Goal: Task Accomplishment & Management: Manage account settings

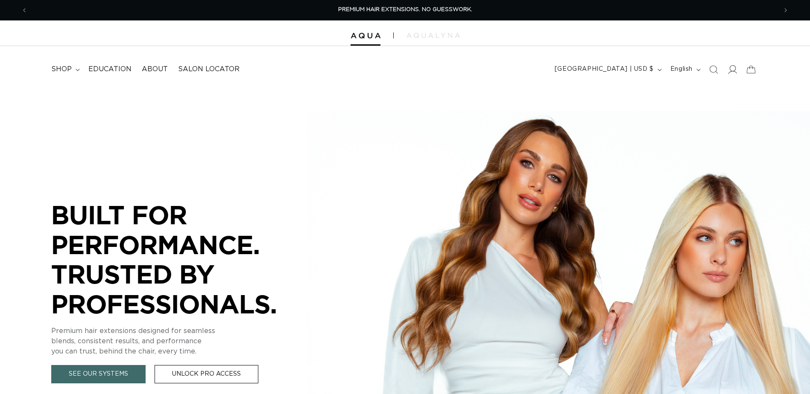
drag, startPoint x: 0, startPoint y: 0, endPoint x: 734, endPoint y: 73, distance: 737.2
click at [734, 73] on icon at bounding box center [731, 69] width 9 height 9
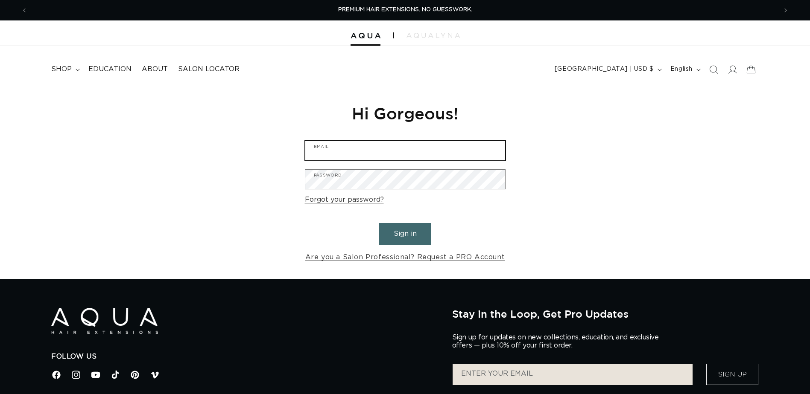
click at [443, 158] on input "Email" at bounding box center [405, 150] width 200 height 19
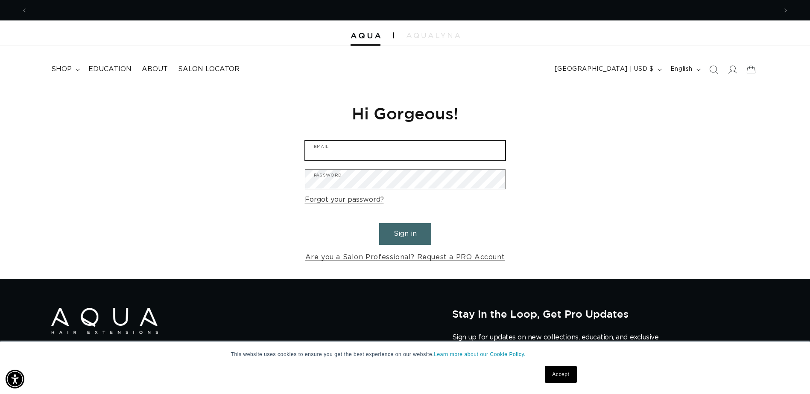
scroll to position [0, 749]
type input "fusionsalonandspa1@yahoo.com"
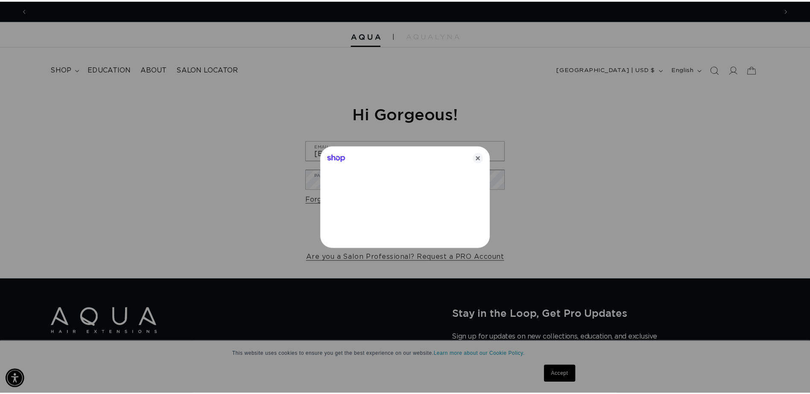
scroll to position [0, 1511]
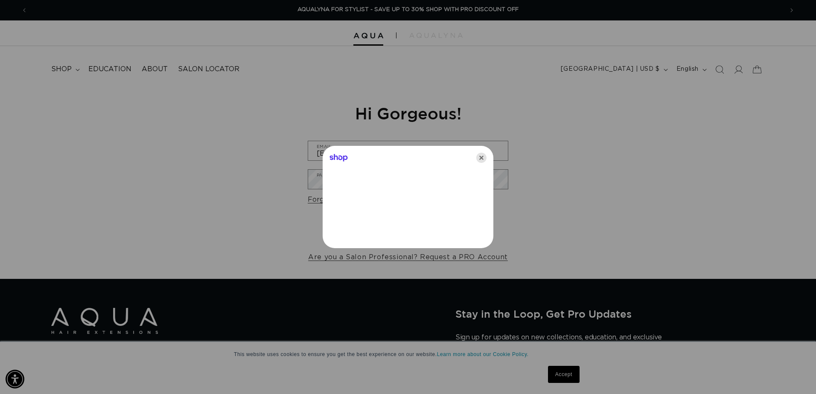
click at [480, 161] on icon "Close" at bounding box center [481, 158] width 10 height 10
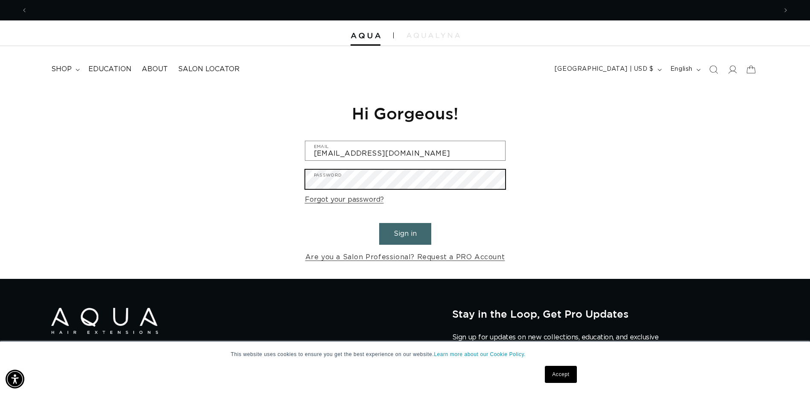
scroll to position [0, 0]
click at [379, 223] on button "Sign in" at bounding box center [405, 234] width 52 height 22
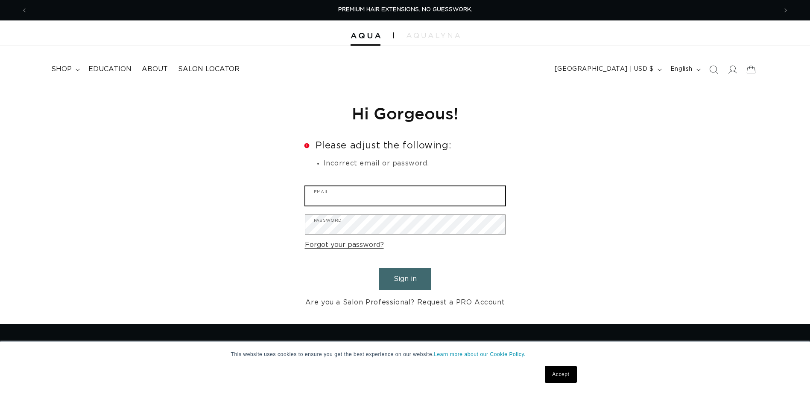
click at [408, 200] on input "Email" at bounding box center [405, 196] width 200 height 19
type input "[EMAIL_ADDRESS][DOMAIN_NAME]"
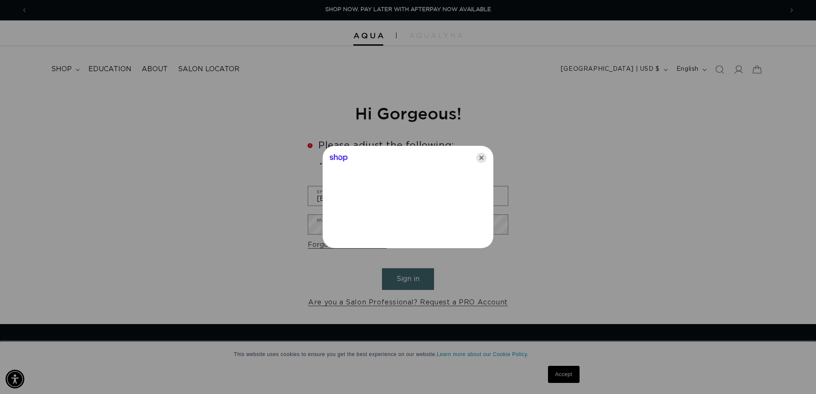
click at [480, 156] on icon "Close" at bounding box center [481, 158] width 10 height 10
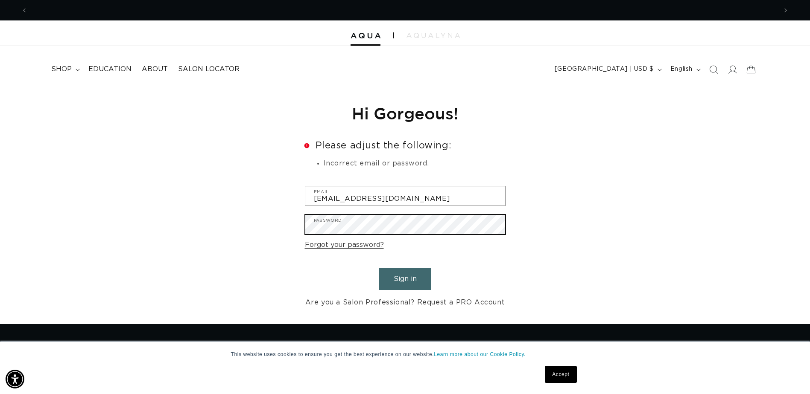
scroll to position [0, 749]
click at [379, 268] on button "Sign in" at bounding box center [405, 279] width 52 height 22
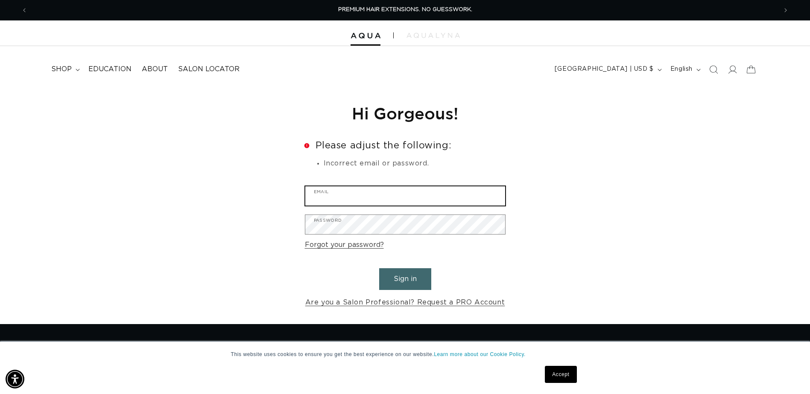
click at [404, 195] on input "Email" at bounding box center [405, 196] width 200 height 19
type input "[EMAIL_ADDRESS][DOMAIN_NAME]"
click at [377, 235] on form "Error Please adjust the following: Incorrect email or password. [EMAIL_ADDRESS]…" at bounding box center [405, 225] width 201 height 168
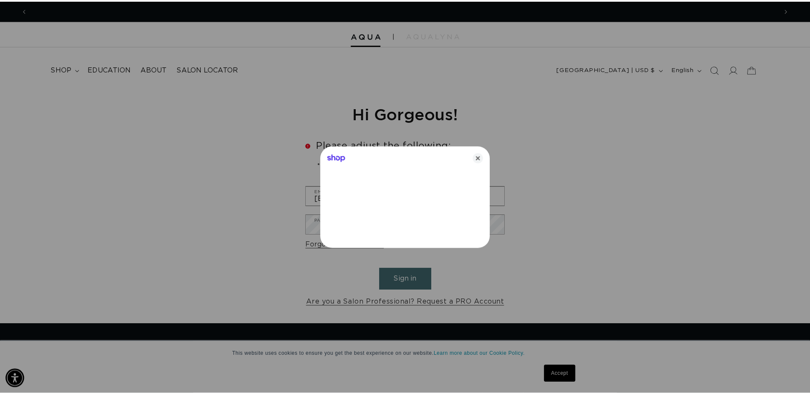
scroll to position [0, 755]
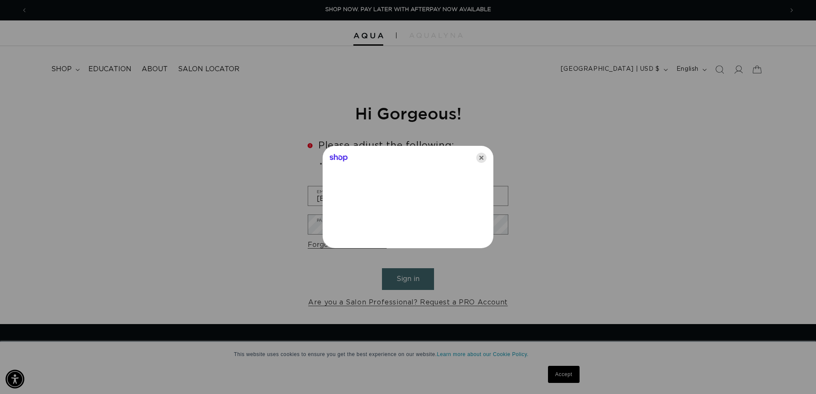
click at [478, 153] on icon "Close" at bounding box center [481, 158] width 10 height 10
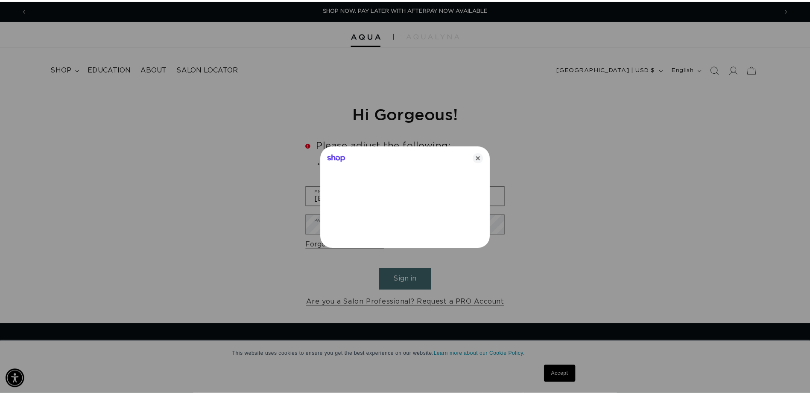
scroll to position [0, 749]
